Goal: Task Accomplishment & Management: Manage account settings

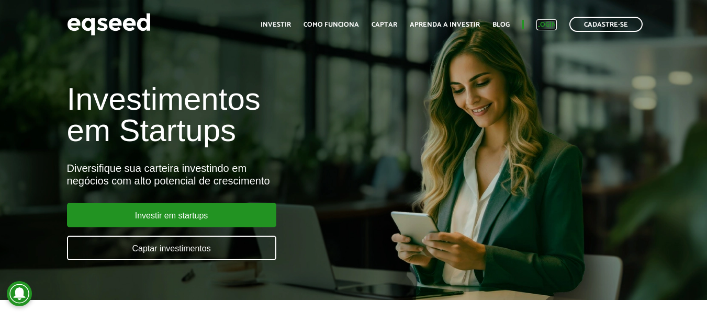
click at [551, 25] on link "Login" at bounding box center [546, 24] width 20 height 7
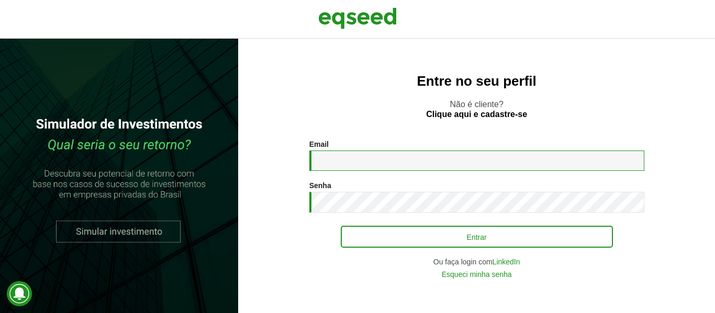
type input "**********"
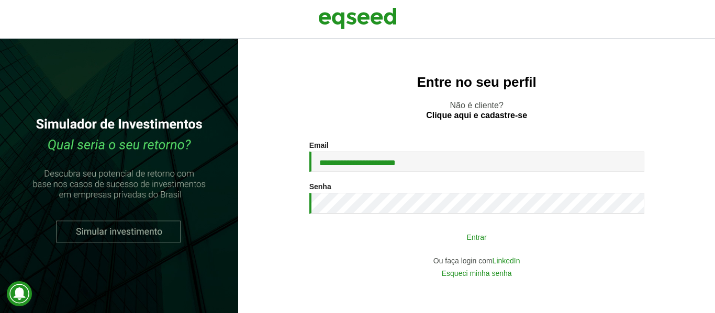
click at [408, 237] on button "Entrar" at bounding box center [477, 237] width 272 height 20
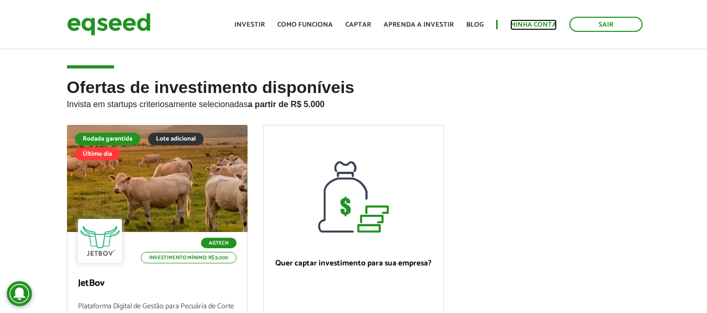
click at [540, 21] on link "Minha conta" at bounding box center [533, 24] width 47 height 7
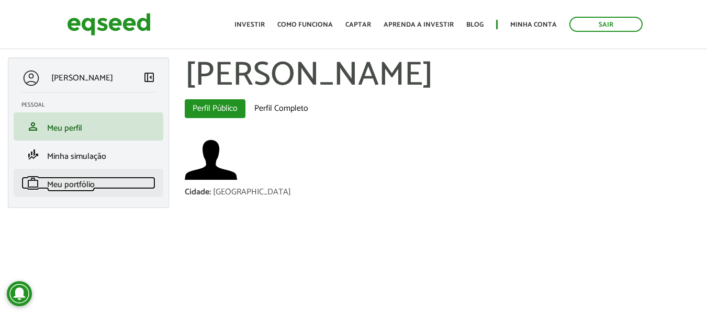
click at [77, 179] on span "Meu portfólio" at bounding box center [71, 185] width 48 height 14
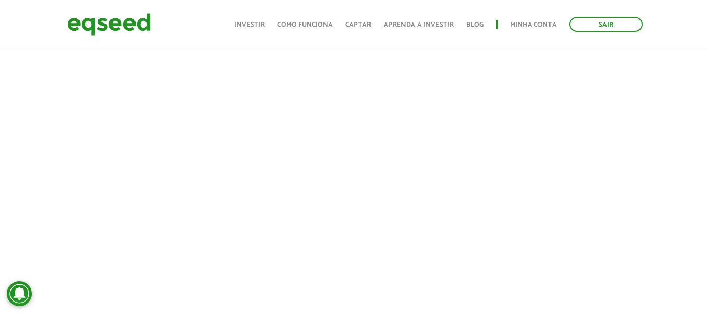
scroll to position [262, 0]
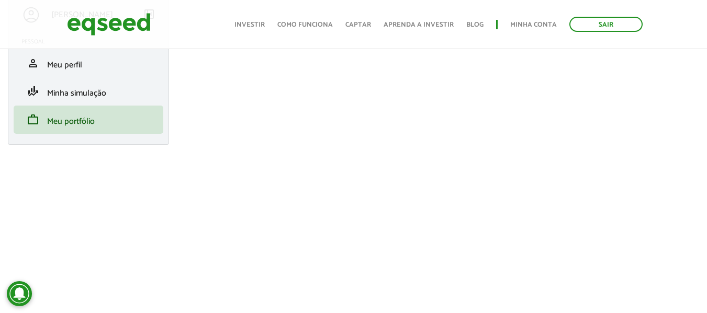
scroll to position [105, 0]
